Goal: Transaction & Acquisition: Purchase product/service

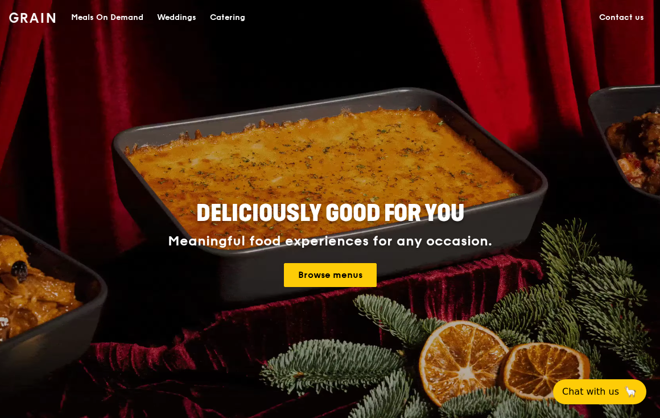
click at [221, 13] on div "Catering" at bounding box center [227, 18] width 35 height 34
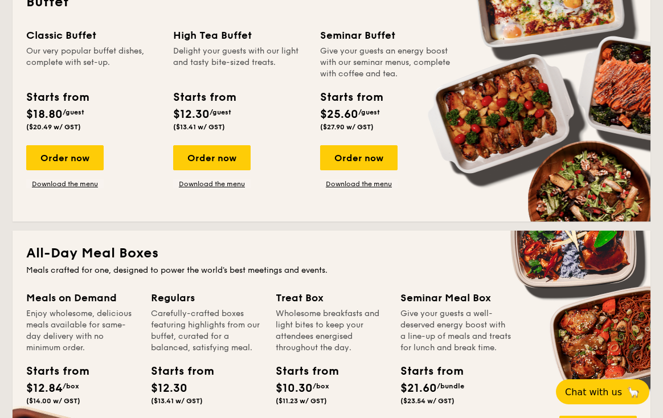
scroll to position [536, 0]
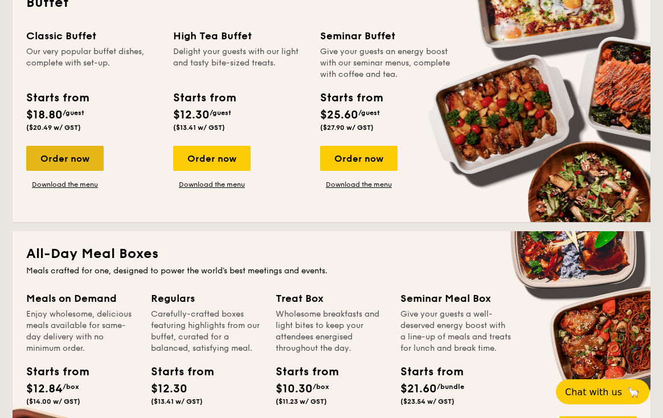
click at [83, 162] on div "Order now" at bounding box center [64, 158] width 77 height 25
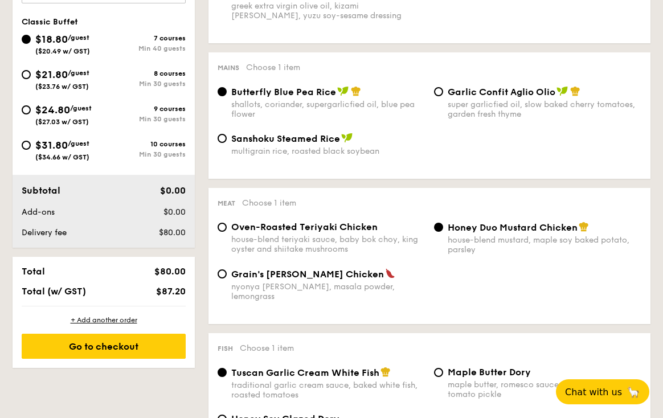
scroll to position [425, 0]
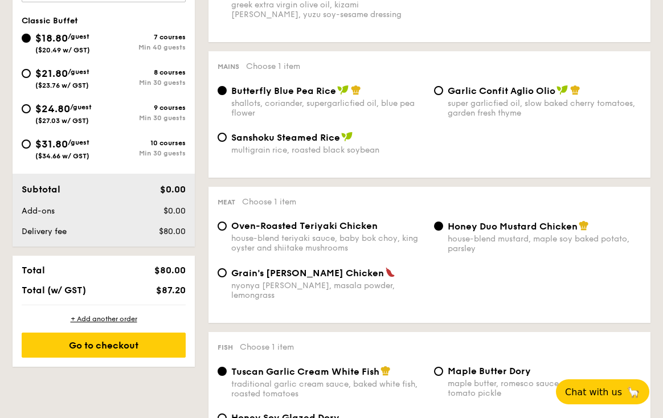
click at [486, 91] on span "Garlic Confit Aglio Olio" at bounding box center [501, 90] width 108 height 11
click at [443, 91] on input "Garlic Confit Aglio Olio super garlicfied oil, slow baked cherry tomatoes, gard…" at bounding box center [438, 90] width 9 height 9
radio input "true"
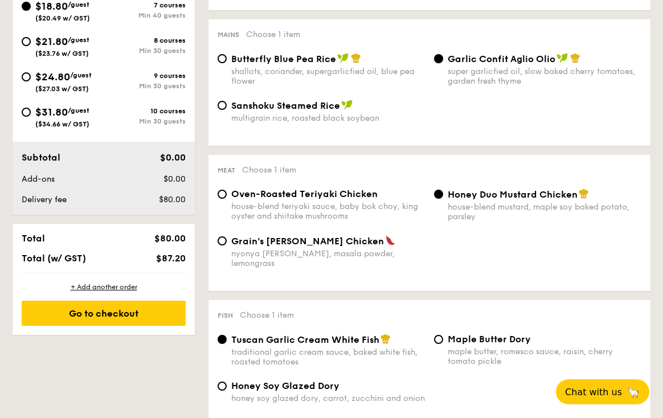
scroll to position [455, 0]
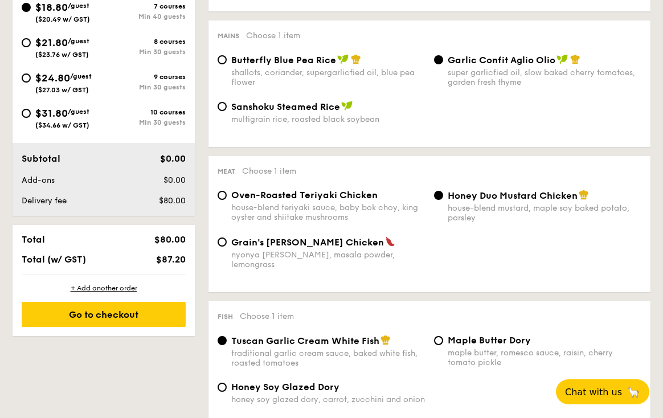
click at [358, 211] on div "house-blend teriyaki sauce, baby bok choy, king oyster and shiitake mushrooms" at bounding box center [328, 212] width 194 height 19
click at [227, 200] on input "Oven-Roasted Teriyaki Chicken house-blend teriyaki sauce, baby bok choy, king o…" at bounding box center [221, 195] width 9 height 9
radio input "true"
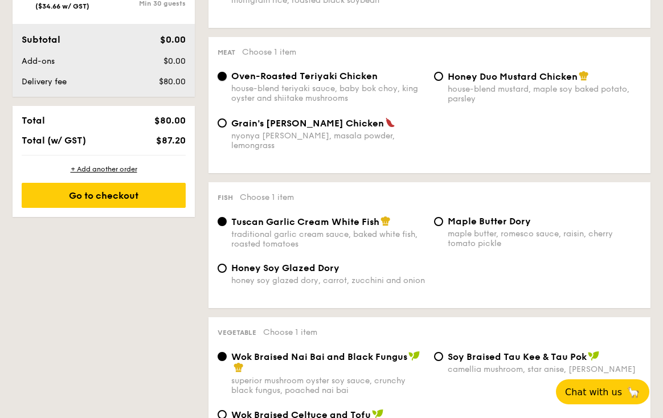
scroll to position [580, 0]
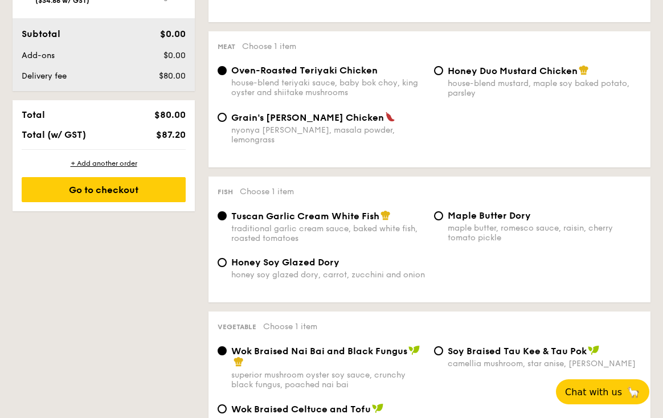
click at [329, 260] on span "Honey Soy Glazed Dory" at bounding box center [285, 262] width 108 height 11
click at [227, 260] on input "Honey Soy Glazed Dory honey soy glazed dory, carrot, zucchini and onion" at bounding box center [221, 262] width 9 height 9
radio input "true"
click at [338, 211] on span "Tuscan Garlic Cream White Fish" at bounding box center [305, 216] width 148 height 11
click at [227, 211] on input "Tuscan Garlic Cream White Fish traditional garlic cream sauce, baked white fish…" at bounding box center [221, 215] width 9 height 9
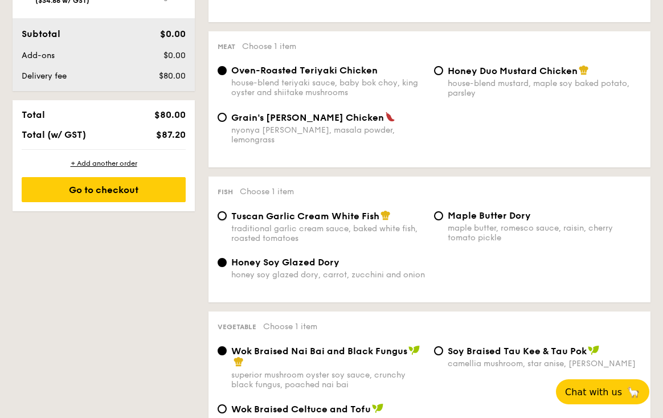
radio input "true"
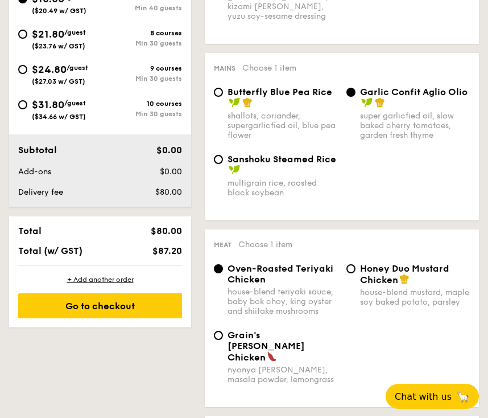
scroll to position [463, 0]
